Goal: Check status: Check status

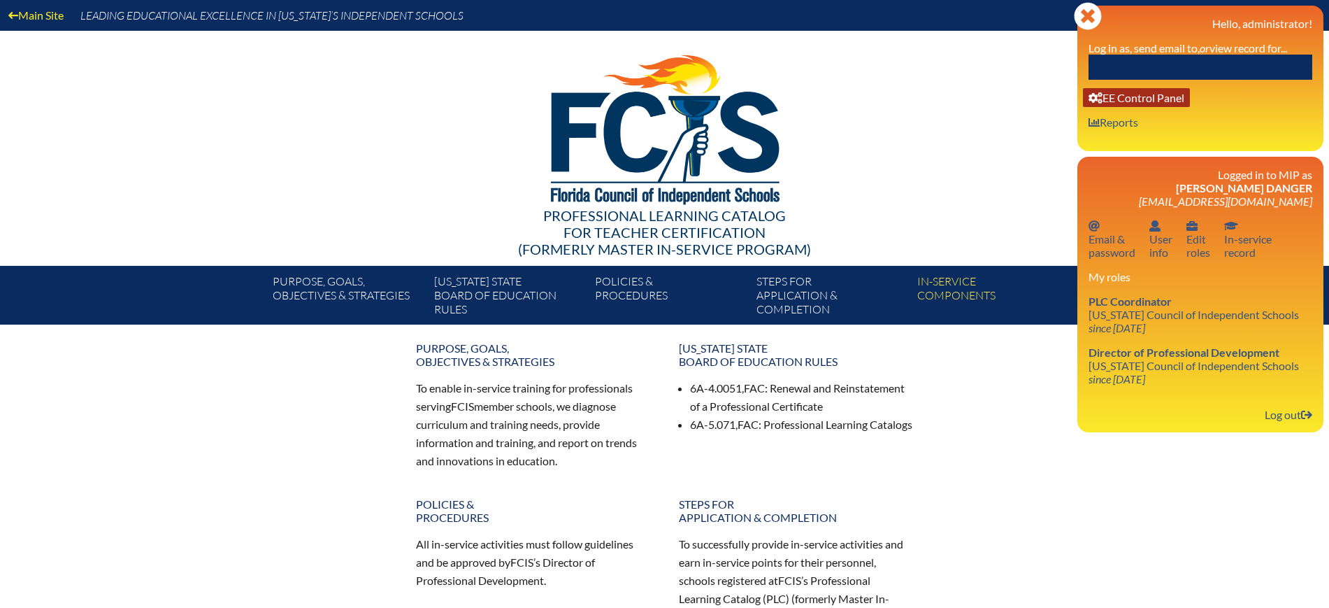
click at [1142, 99] on link "User info EE Control Panel" at bounding box center [1136, 97] width 107 height 19
click at [1145, 68] on input "text" at bounding box center [1201, 67] width 224 height 25
paste input "Gutierrez"
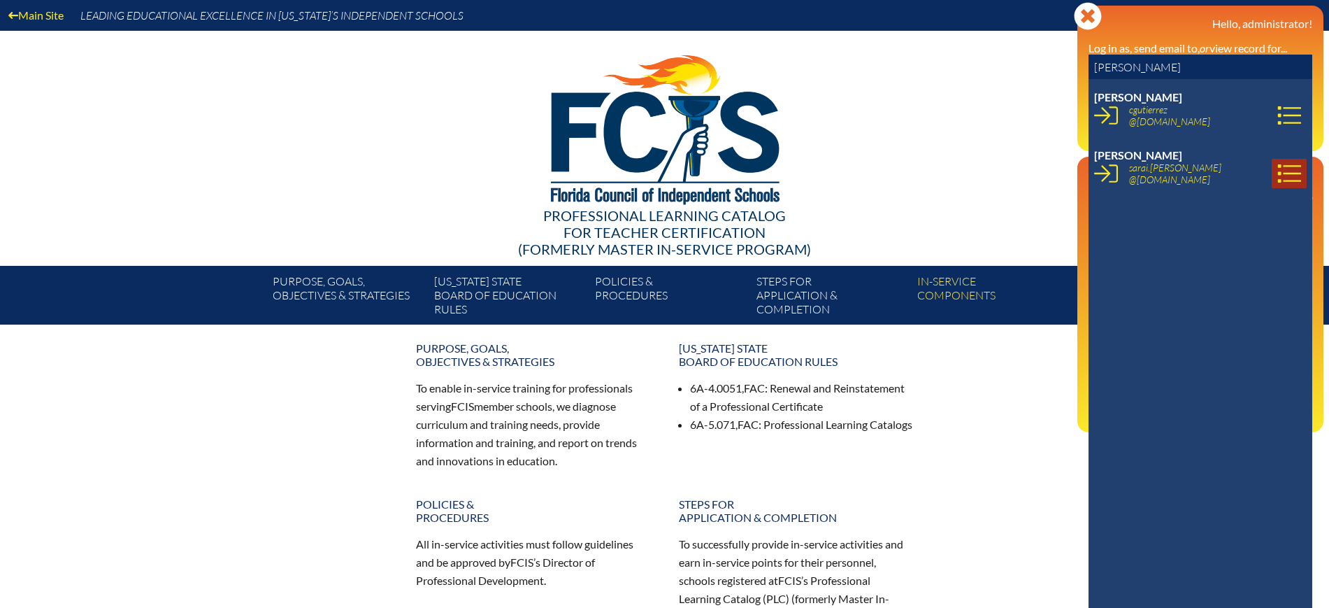
type input "Gutierrez"
click at [1278, 172] on icon at bounding box center [1289, 174] width 24 height 24
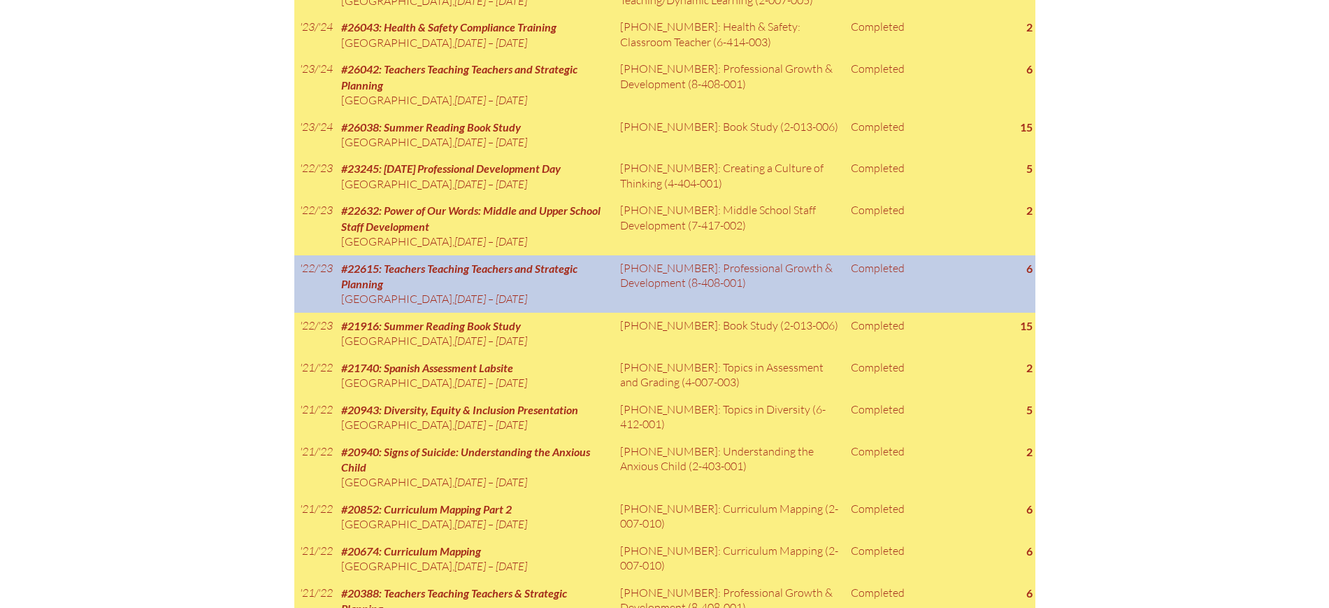
scroll to position [1311, 0]
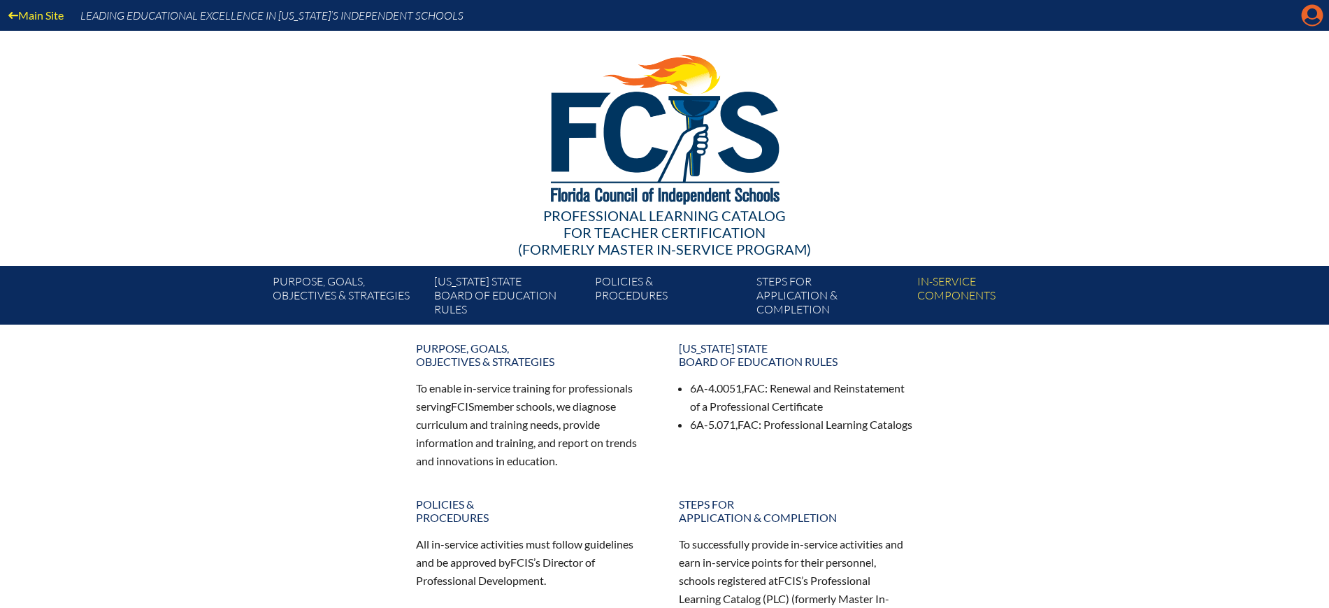
click at [1314, 10] on icon "Manage Account" at bounding box center [1312, 15] width 22 height 22
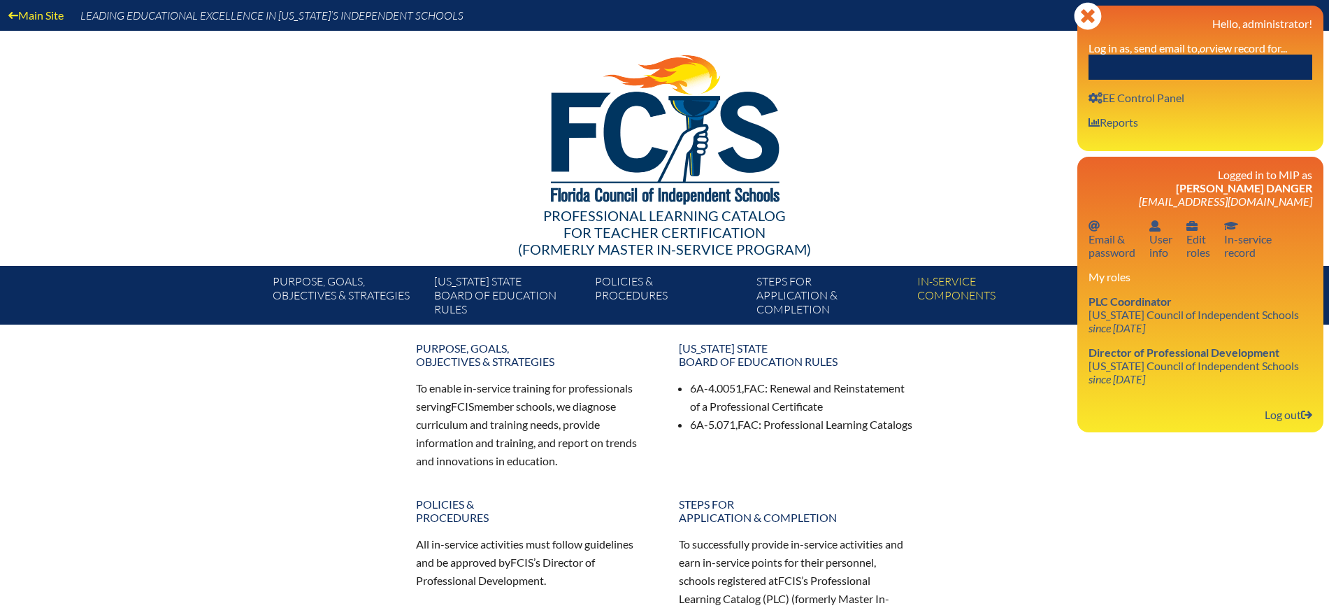
click at [1253, 62] on input "text" at bounding box center [1201, 67] width 224 height 25
paste input "[PERSON_NAME]"
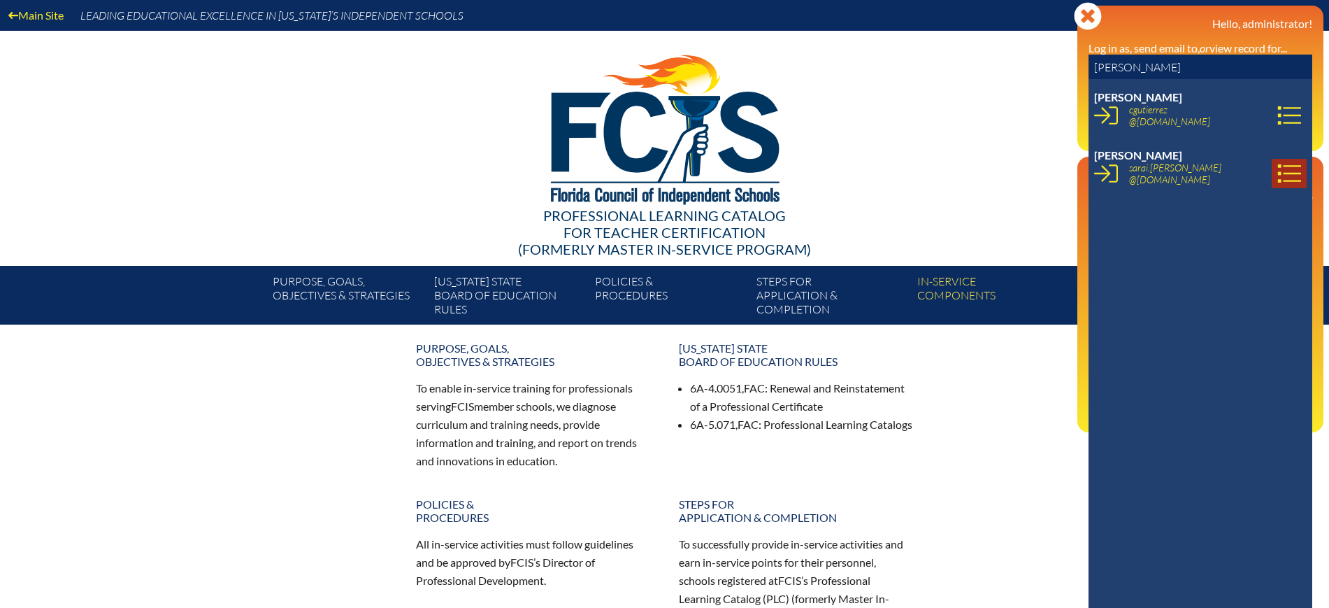
type input "[PERSON_NAME]"
click at [1277, 170] on icon at bounding box center [1289, 174] width 24 height 24
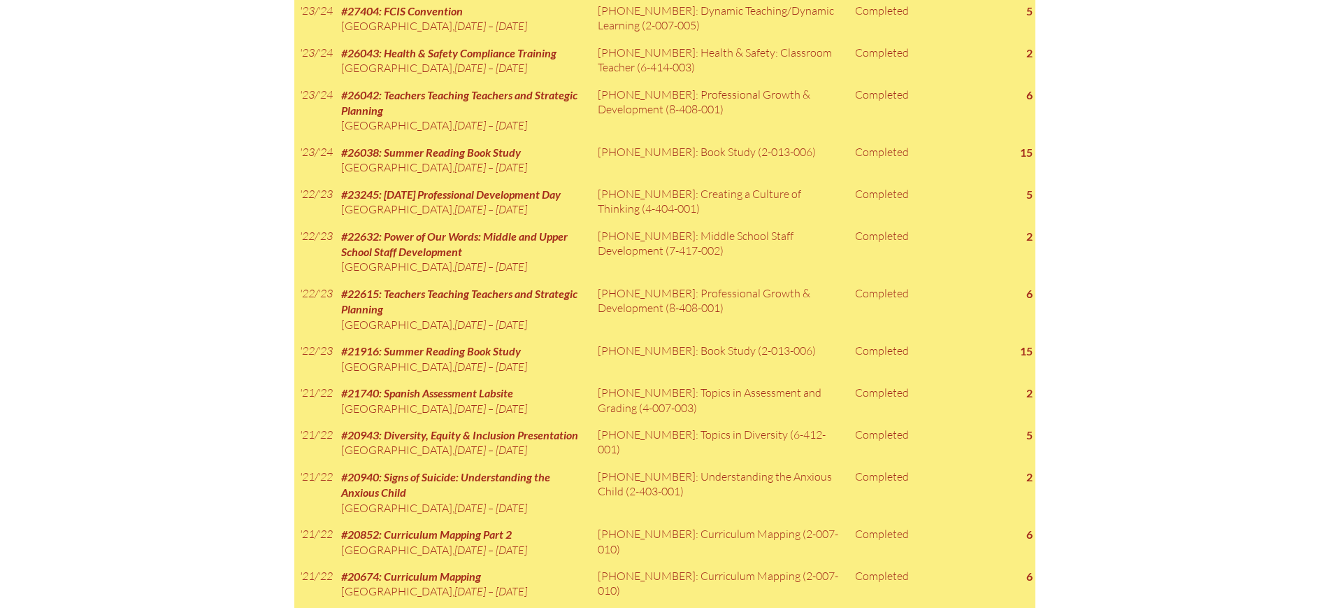
scroll to position [1224, 0]
